Goal: Task Accomplishment & Management: Complete application form

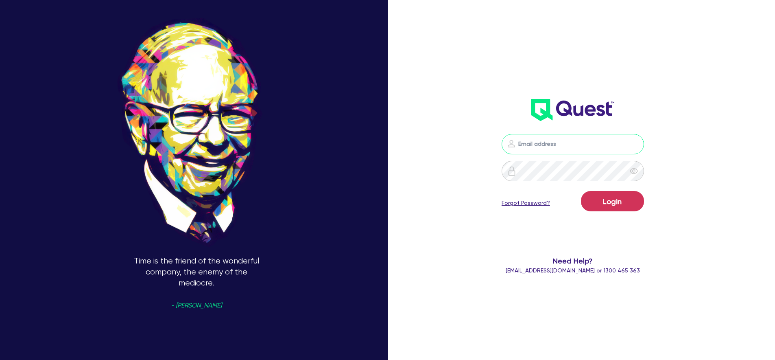
type input "[PERSON_NAME][EMAIL_ADDRESS][PERSON_NAME][DOMAIN_NAME]"
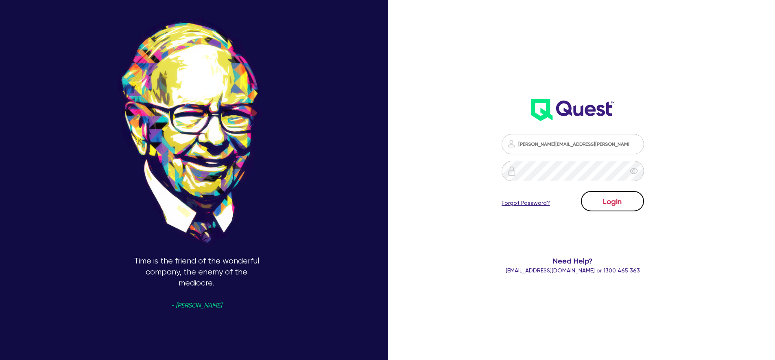
click at [609, 201] on button "Login" at bounding box center [612, 201] width 63 height 20
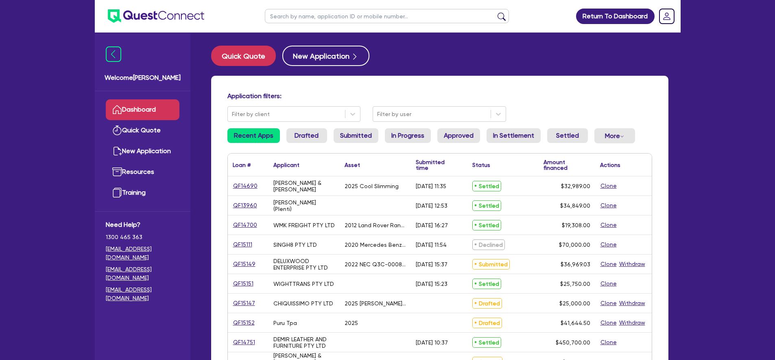
click at [327, 17] on input "text" at bounding box center [387, 16] width 244 height 14
paste input "QF14759"
type input "QF14759"
click at [495, 12] on button "submit" at bounding box center [501, 17] width 13 height 11
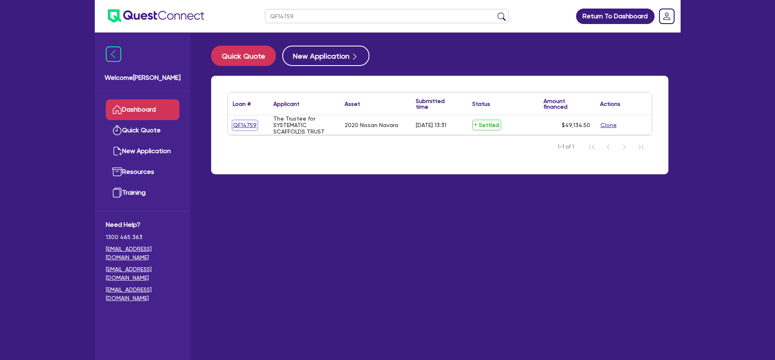
click at [239, 125] on link "QF14759" at bounding box center [245, 124] width 24 height 9
select select "CARS_AND_LIGHT_TRUCKS"
select select "PASSENGER_VEHICLES"
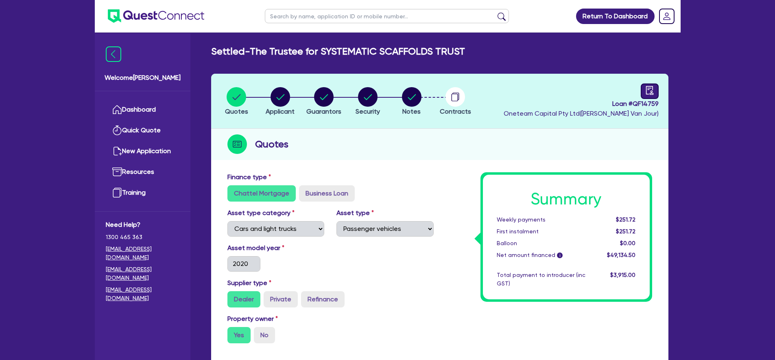
click at [657, 87] on link at bounding box center [650, 90] width 18 height 15
select select "SETTLED"
select select "Westlawn"
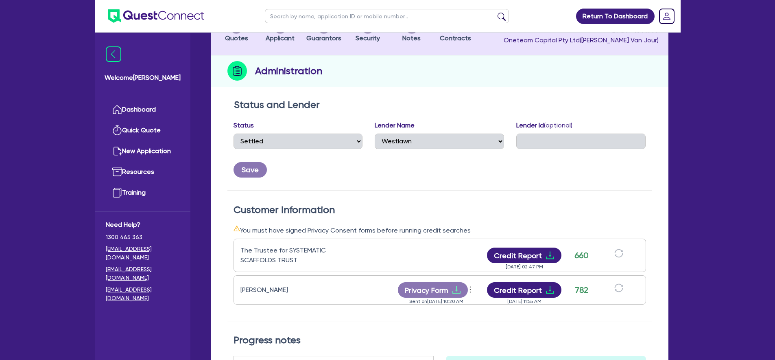
scroll to position [113, 0]
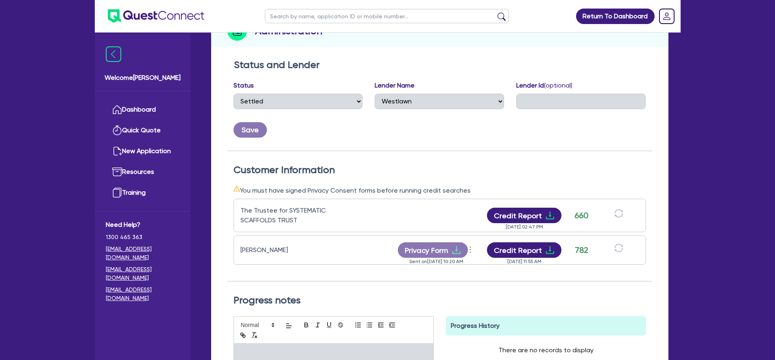
click at [715, 129] on div "Return To Dashboard Edit Profile Logout Welcome [PERSON_NAME] Quick Quote New A…" at bounding box center [387, 200] width 775 height 626
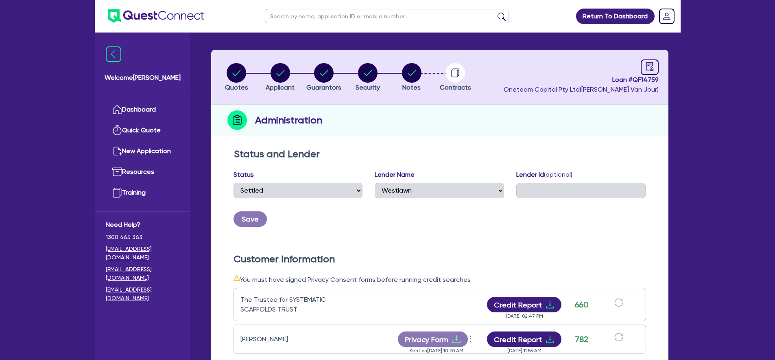
scroll to position [0, 0]
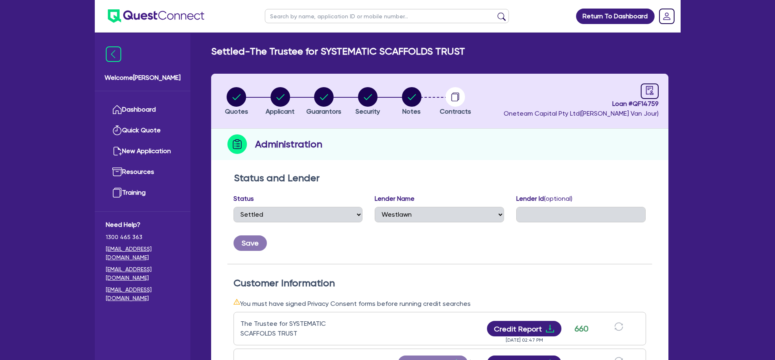
click at [652, 134] on div "Administration" at bounding box center [440, 144] width 458 height 31
click at [236, 97] on circle "button" at bounding box center [237, 97] width 20 height 20
select select "CARS_AND_LIGHT_TRUCKS"
select select "PASSENGER_VEHICLES"
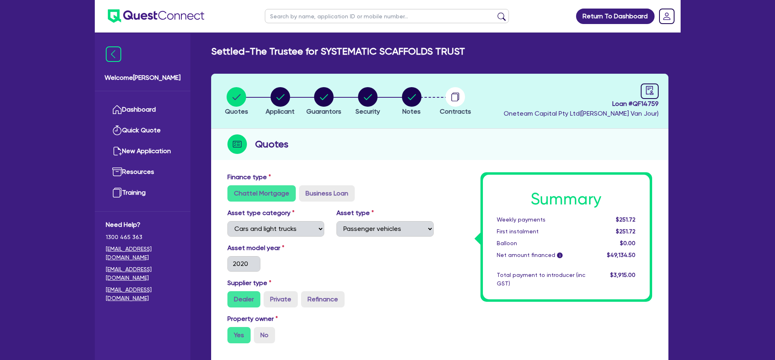
click at [640, 132] on div "Quotes" at bounding box center [440, 144] width 458 height 31
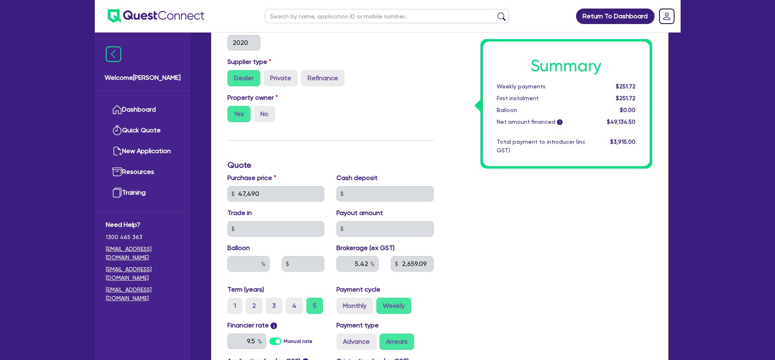
scroll to position [288, 0]
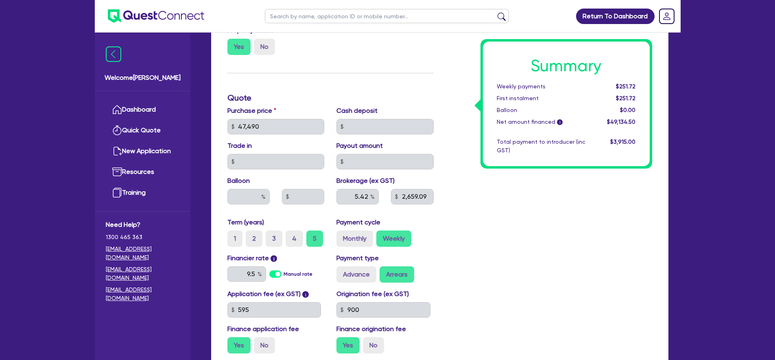
click at [619, 163] on div "Summary Weekly payments $251.72 First instalment $251.72 Balloon $0.00 Net amou…" at bounding box center [566, 104] width 167 height 125
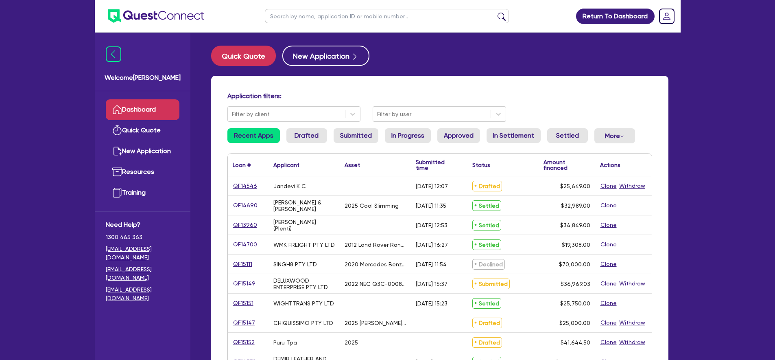
click at [392, 13] on input "text" at bounding box center [387, 16] width 244 height 14
paste input "QF14759"
type input "QF14759"
click at [495, 12] on button "submit" at bounding box center [501, 17] width 13 height 11
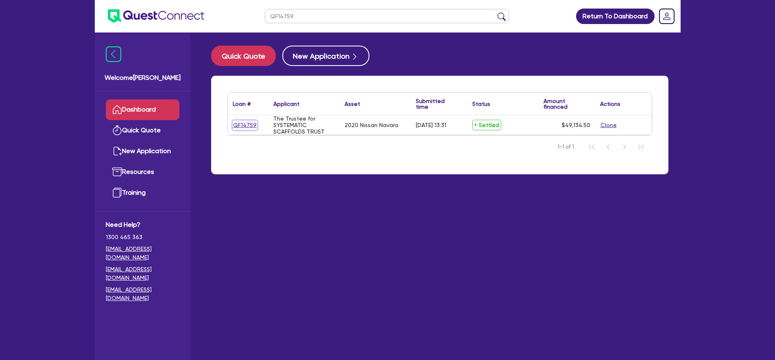
click at [241, 123] on link "QF14759" at bounding box center [245, 124] width 24 height 9
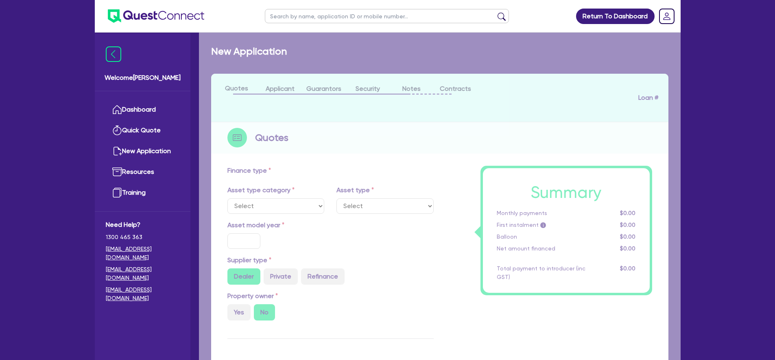
select select "CARS_AND_LIGHT_TRUCKS"
type input "2020"
radio input "true"
type input "47,490"
type input "5.42"
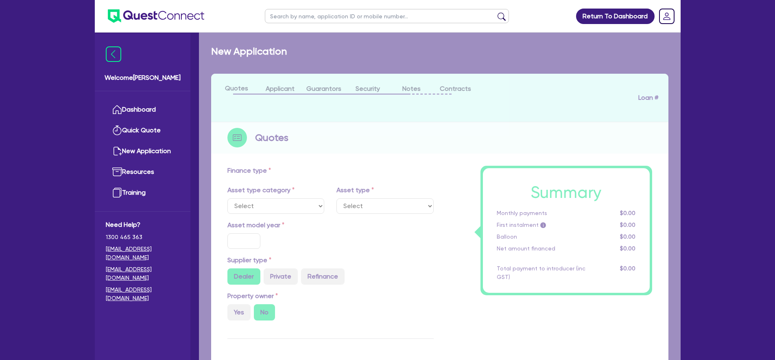
type input "2,659.09"
type input "9.5"
type input "900"
select select "PASSENGER_VEHICLES"
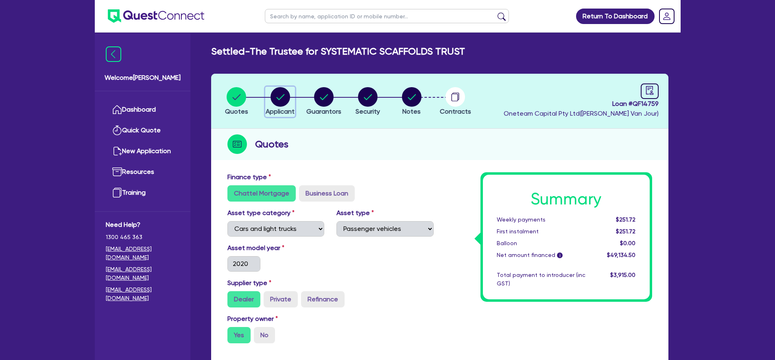
click at [274, 102] on circle "button" at bounding box center [281, 97] width 20 height 20
select select "TRUST"
select select "COMPANY"
select select "BUILDING_CONSTRUCTION"
select select "TRADES_SERVICES_CONSUMERS"
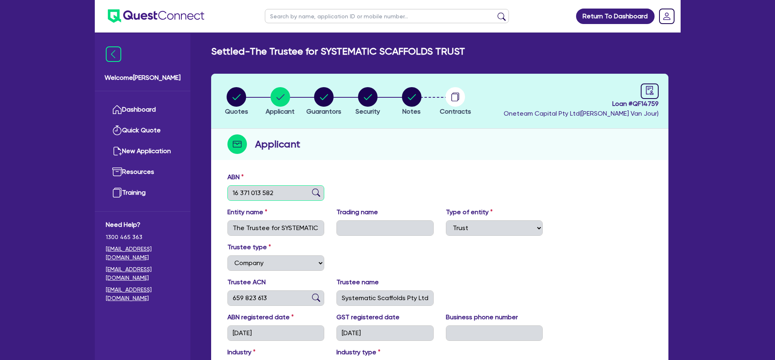
drag, startPoint x: 279, startPoint y: 193, endPoint x: 226, endPoint y: 192, distance: 53.3
click at [226, 192] on div "ABN 16 371 013 582" at bounding box center [275, 186] width 109 height 28
click at [532, 153] on div "Applicant" at bounding box center [440, 144] width 458 height 31
